Goal: Navigation & Orientation: Find specific page/section

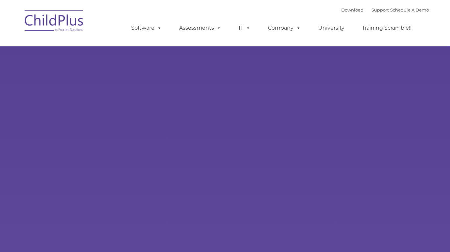
type input ""
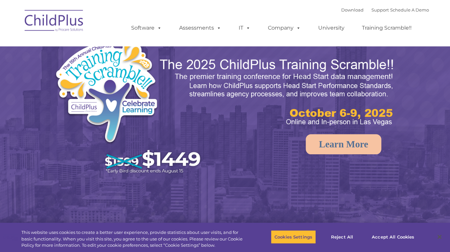
select select "MEDIUM"
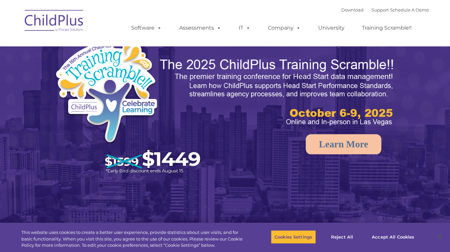
click at [38, 20] on img at bounding box center [54, 21] width 66 height 33
select select "MEDIUM"
click at [128, 87] on img at bounding box center [129, 108] width 151 height 140
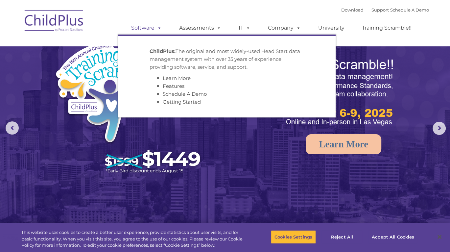
click at [153, 26] on link "Software" at bounding box center [146, 27] width 44 height 13
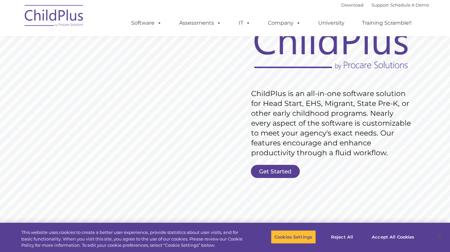
scroll to position [79, 0]
